Goal: Book appointment/travel/reservation

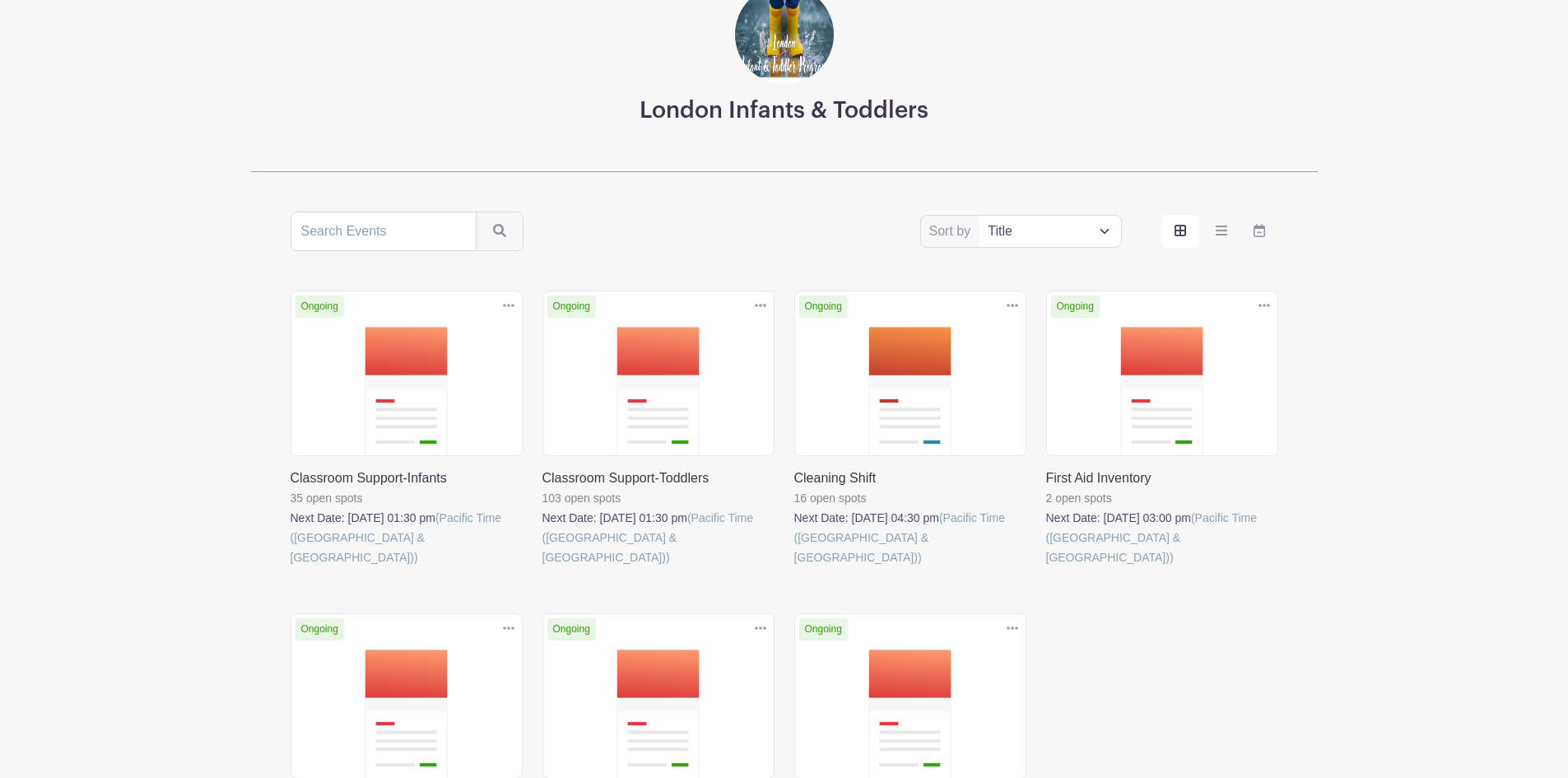
scroll to position [247, 0]
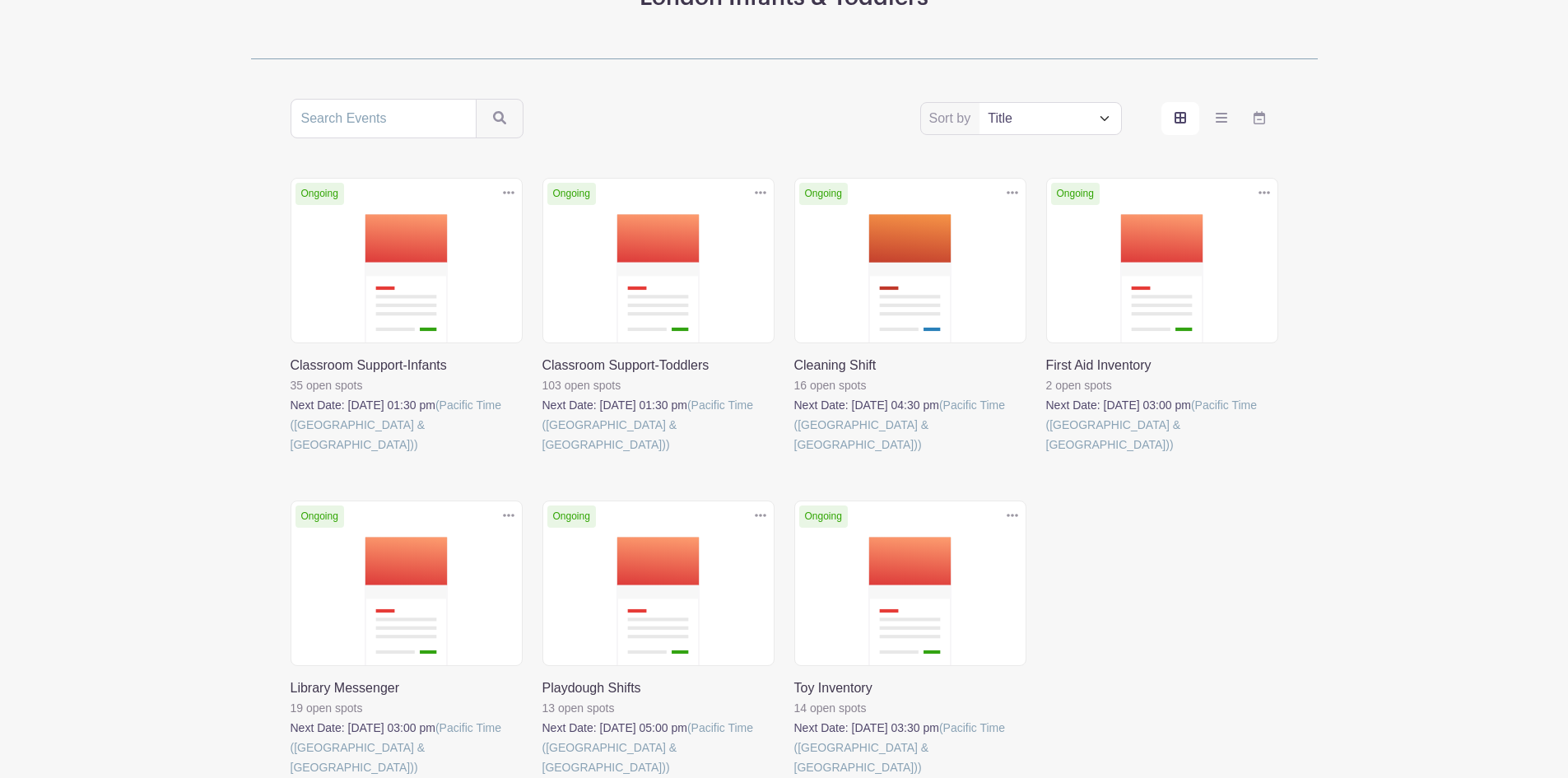
click at [290, 454] on link at bounding box center [290, 454] width 0 height 0
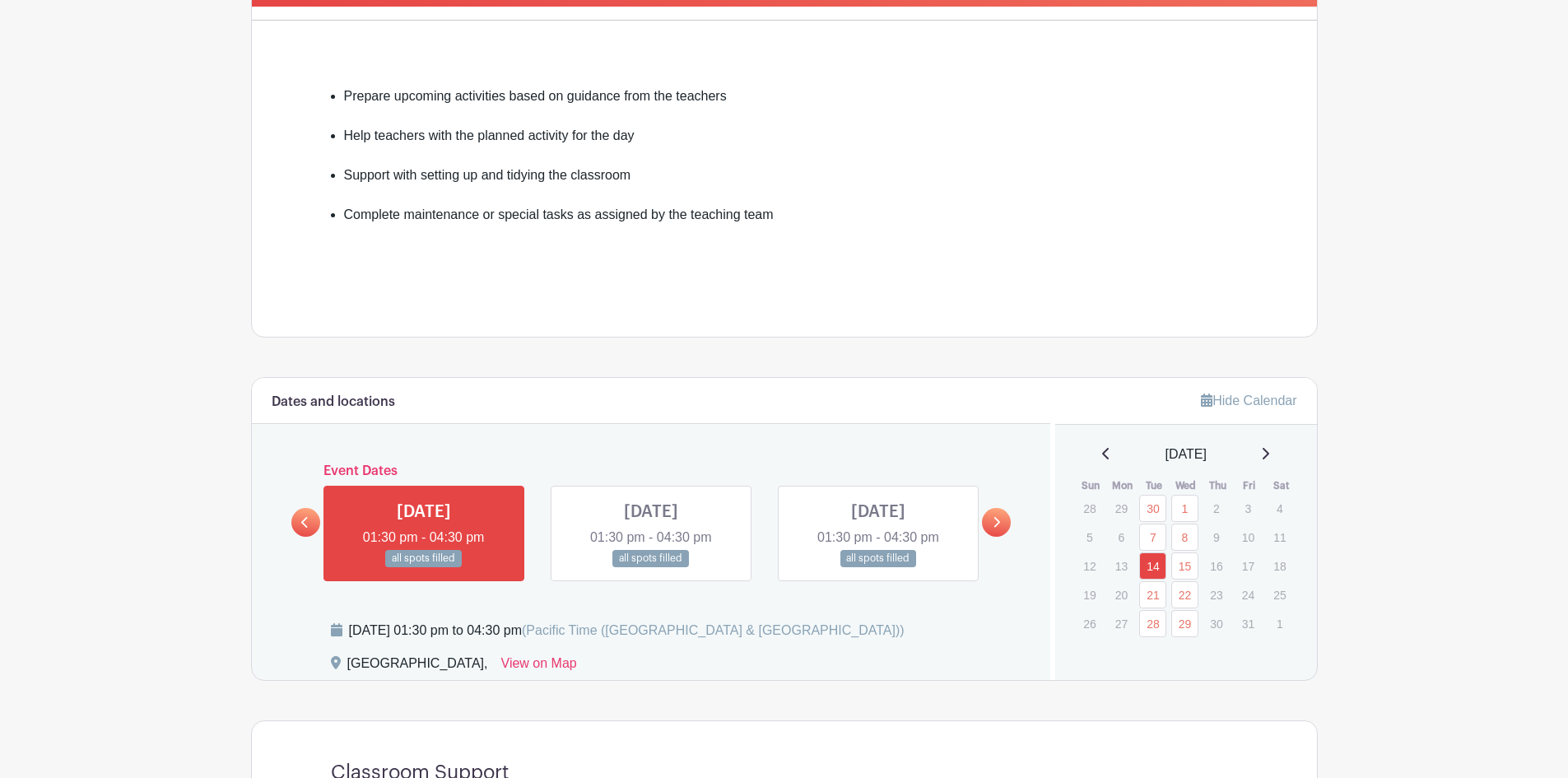
scroll to position [493, 0]
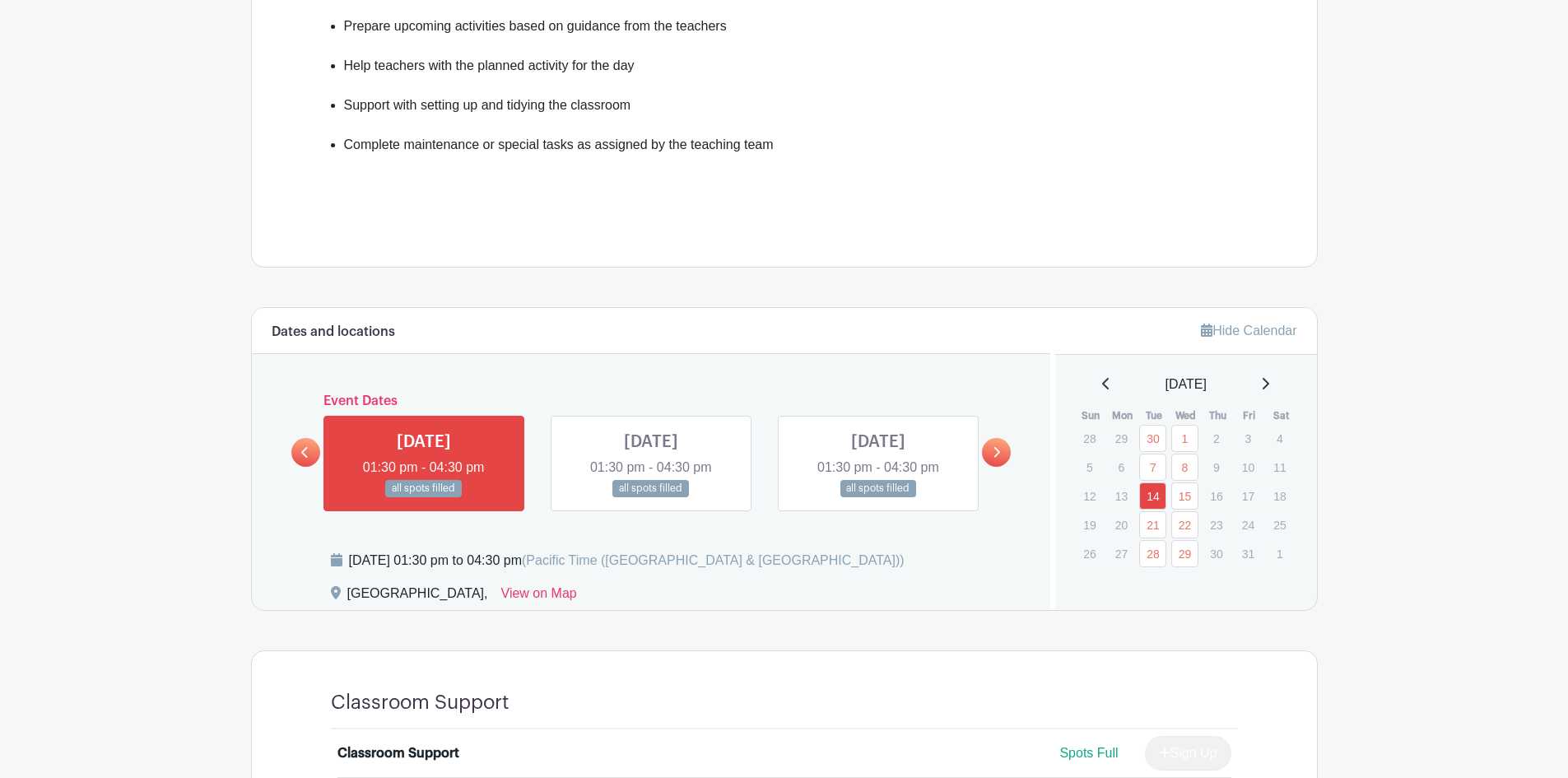
click at [1269, 384] on icon at bounding box center [1265, 383] width 9 height 13
click at [1269, 381] on icon at bounding box center [1265, 383] width 9 height 13
click at [1102, 387] on icon at bounding box center [1106, 383] width 9 height 13
click at [1191, 531] on link "19" at bounding box center [1185, 524] width 27 height 27
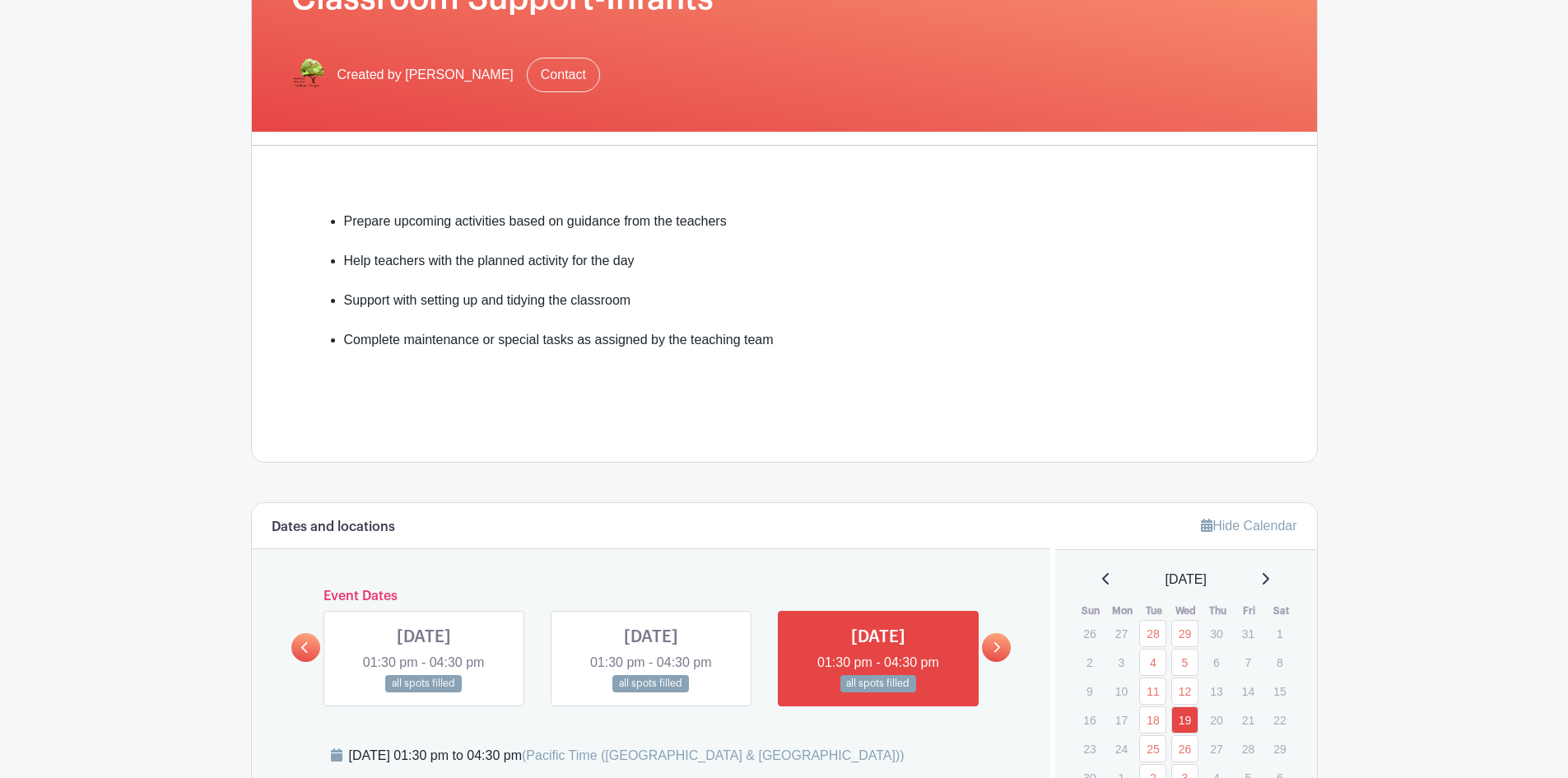
scroll to position [273, 0]
